Goal: Transaction & Acquisition: Purchase product/service

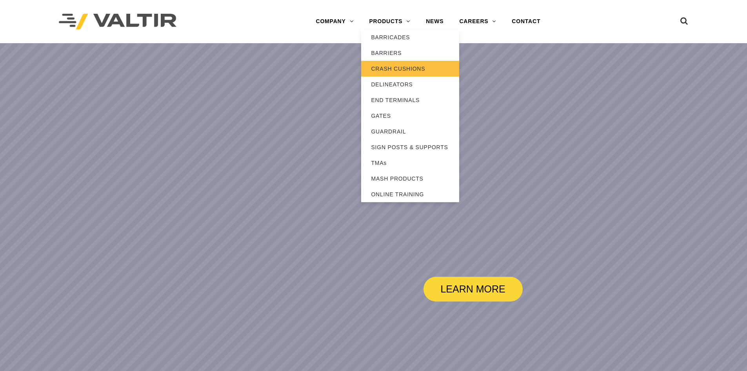
click at [397, 68] on link "CRASH CUSHIONS" at bounding box center [410, 69] width 98 height 16
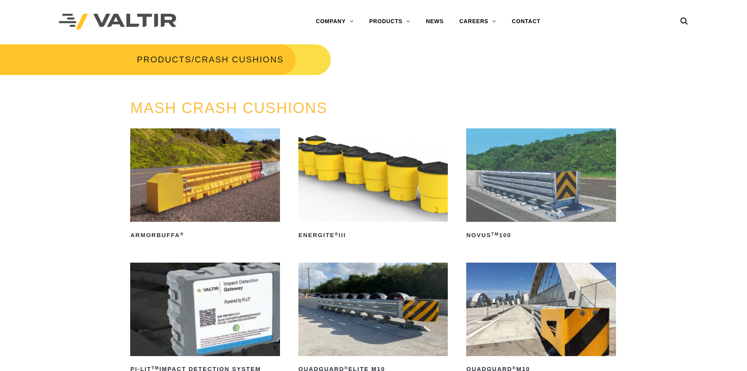
click at [512, 181] on img at bounding box center [540, 174] width 149 height 93
